Goal: Navigation & Orientation: Find specific page/section

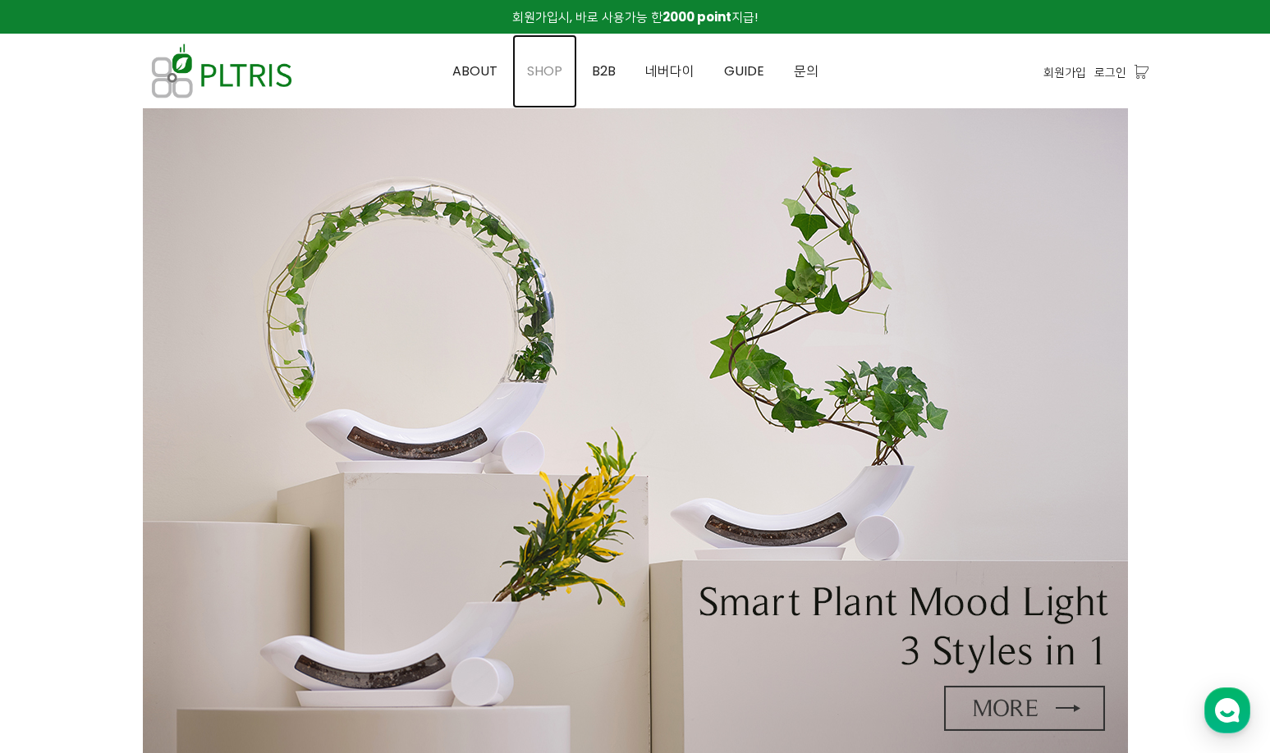
click at [542, 72] on span "SHOP" at bounding box center [544, 71] width 35 height 19
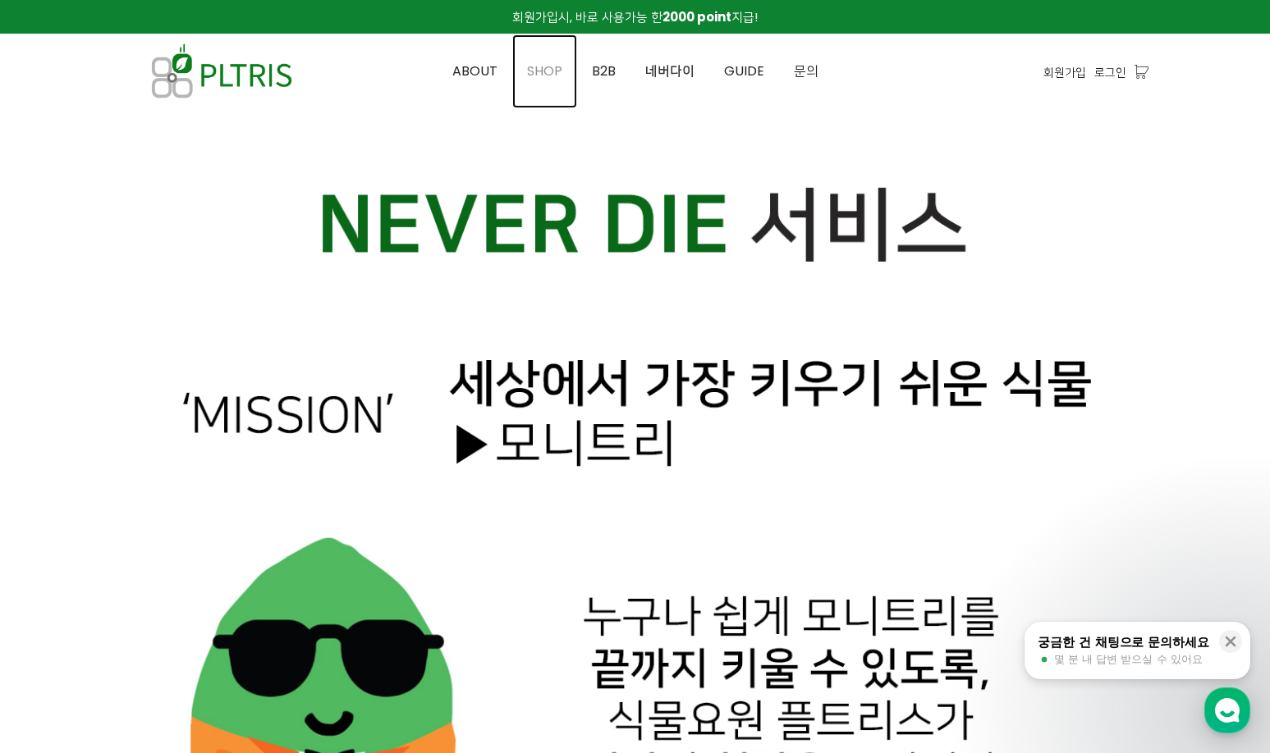
click at [542, 64] on span "SHOP" at bounding box center [544, 71] width 35 height 19
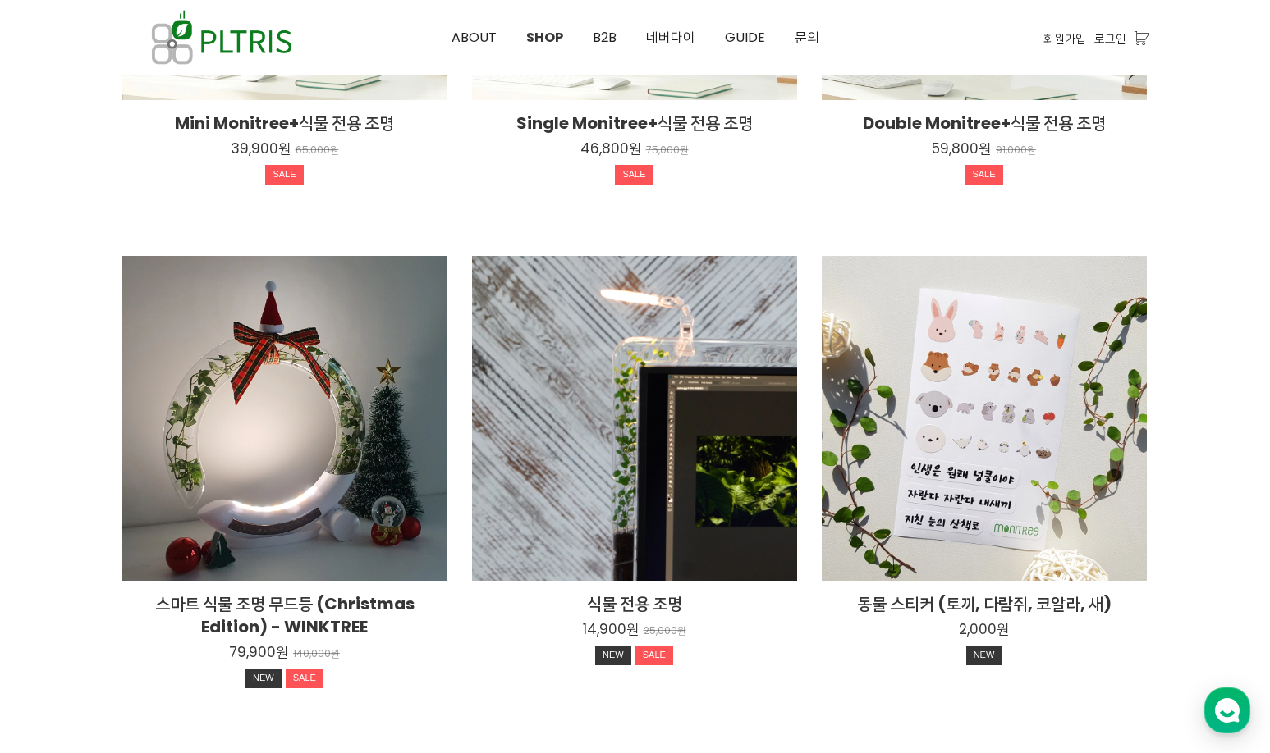
scroll to position [1228, 0]
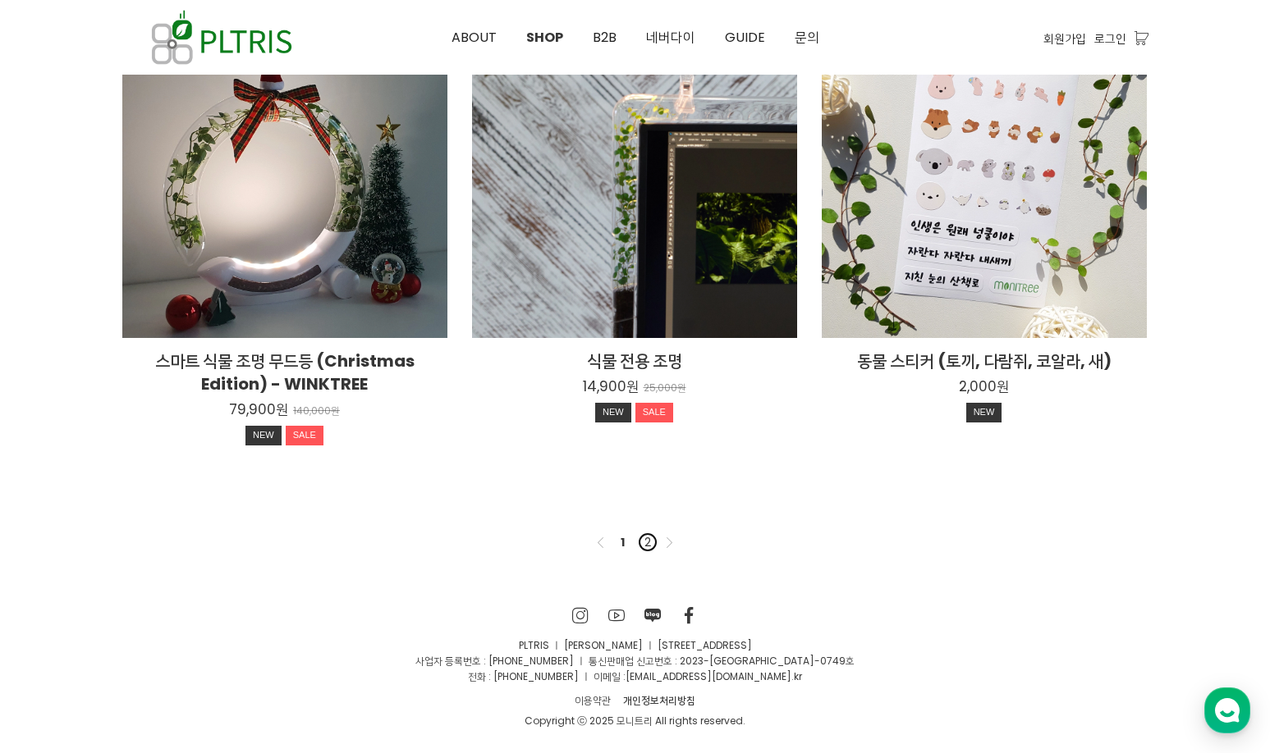
click at [648, 542] on link "2" at bounding box center [648, 543] width 20 height 20
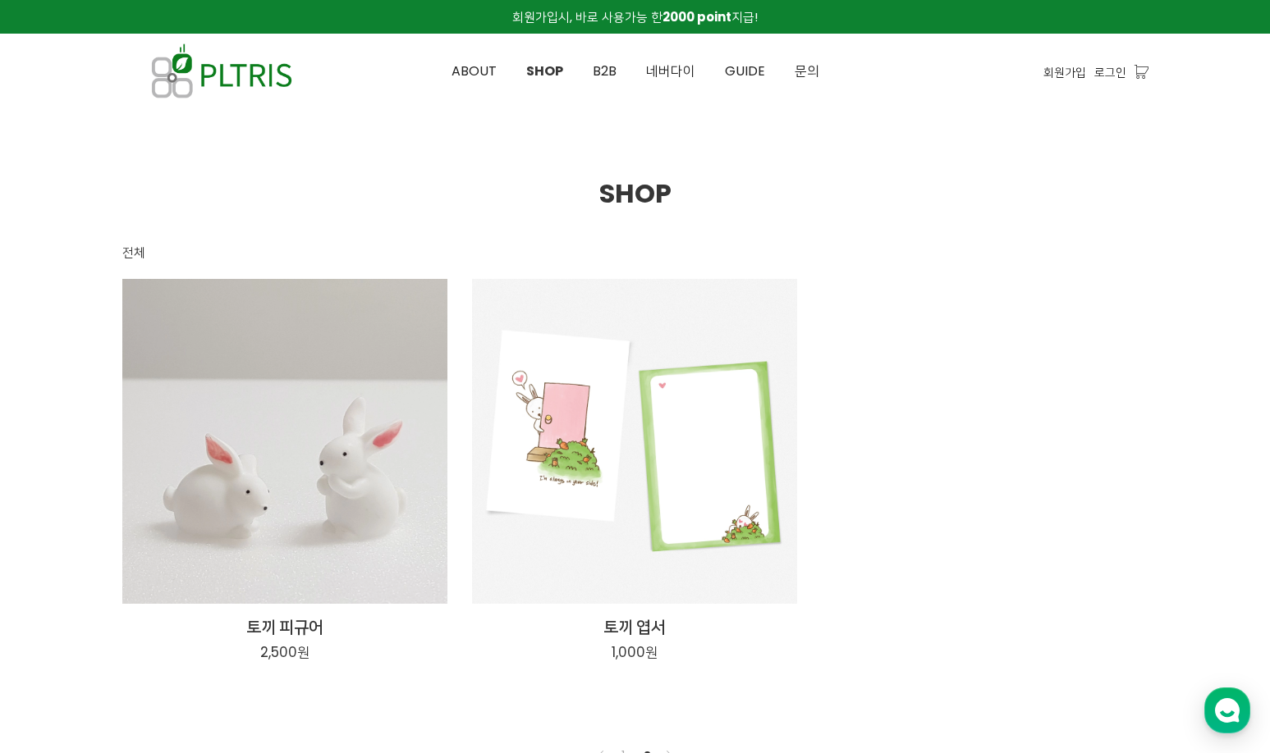
click at [1051, 356] on div "전체 등록순 인기순 낮은가격순 높은가격순 상품평 많은순 이름순 이름역순 토끼 피규어 2,500원 토끼 피규어 2,500원" at bounding box center [635, 486] width 1026 height 487
